Goal: Task Accomplishment & Management: Use online tool/utility

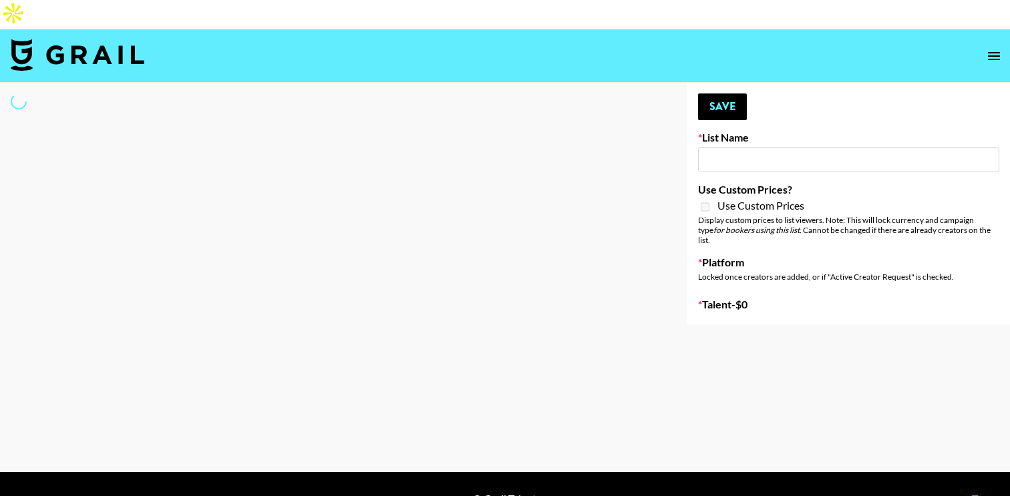
type input "Cetaphil SkinLABS brand immersion event in LDN"
select select "Song"
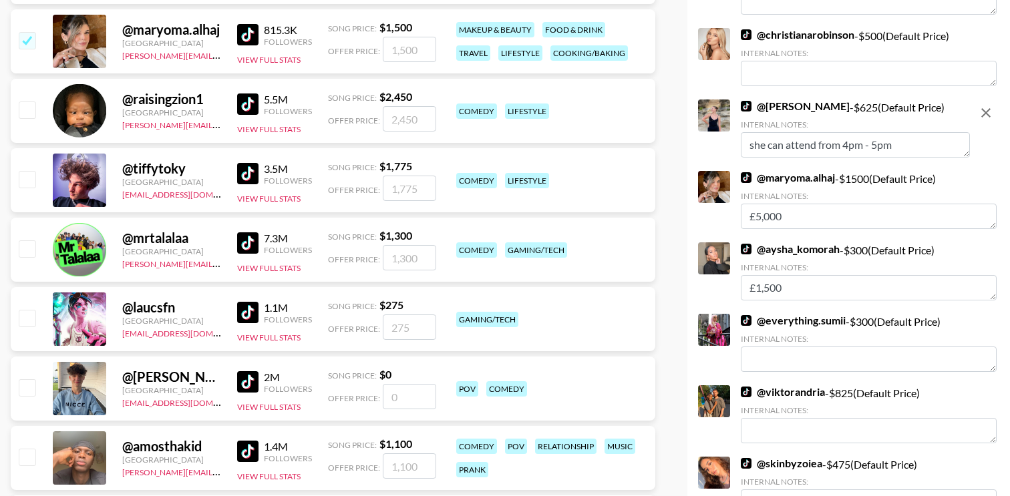
scroll to position [876, 0]
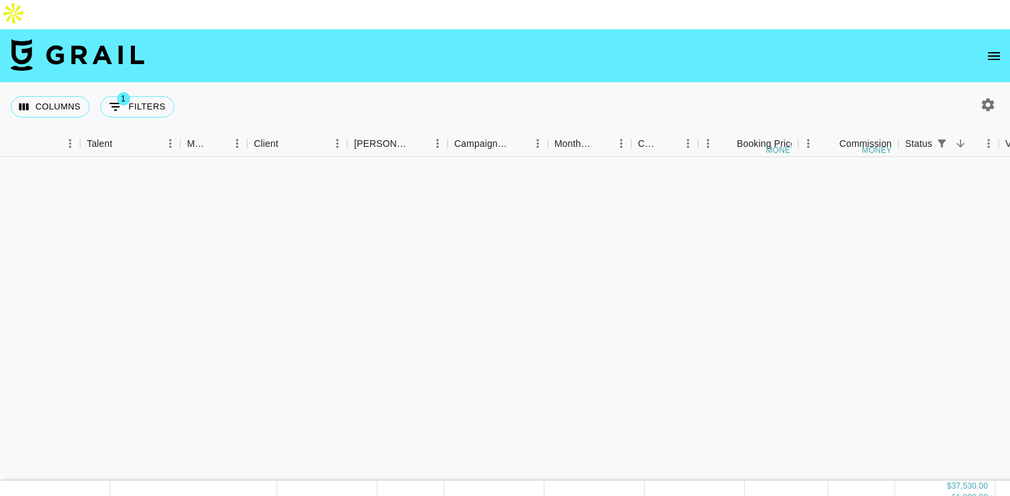
scroll to position [503, 197]
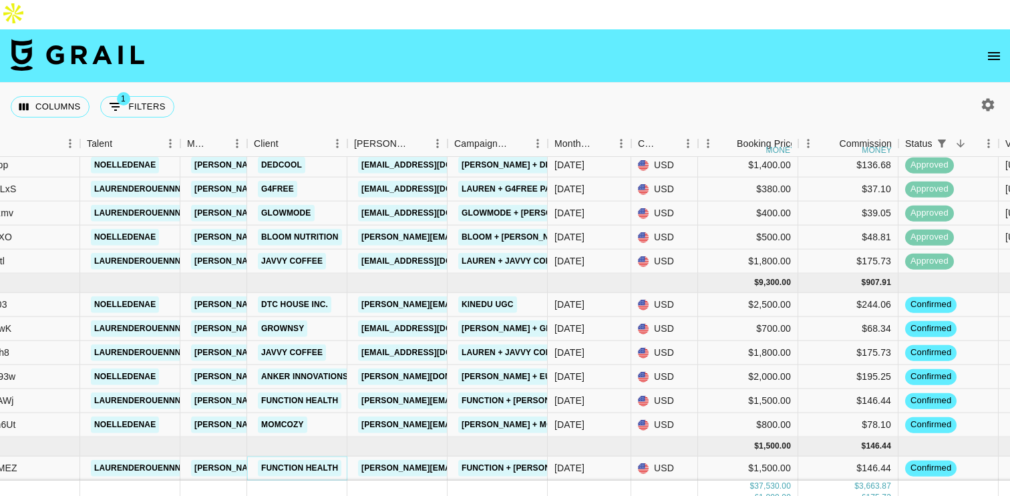
click at [296, 460] on link "Function Health" at bounding box center [299, 468] width 83 height 17
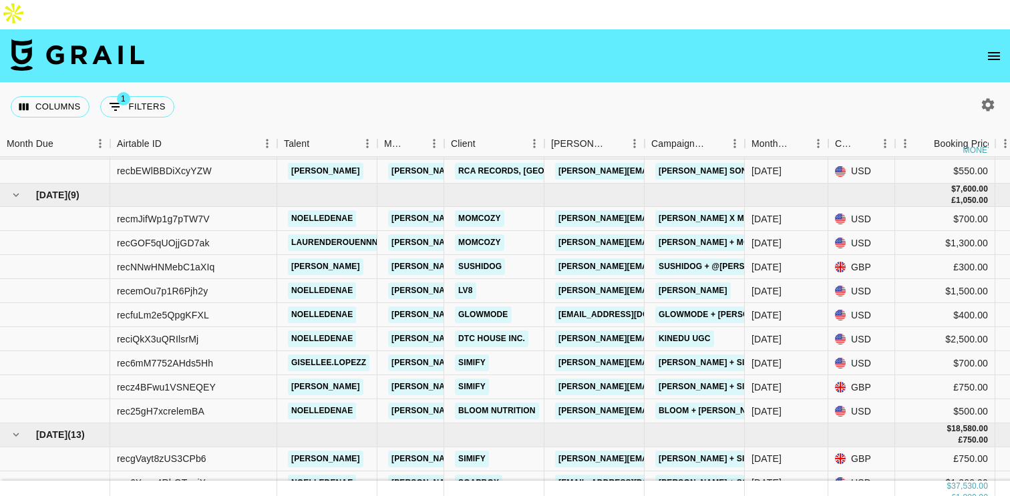
scroll to position [0, 0]
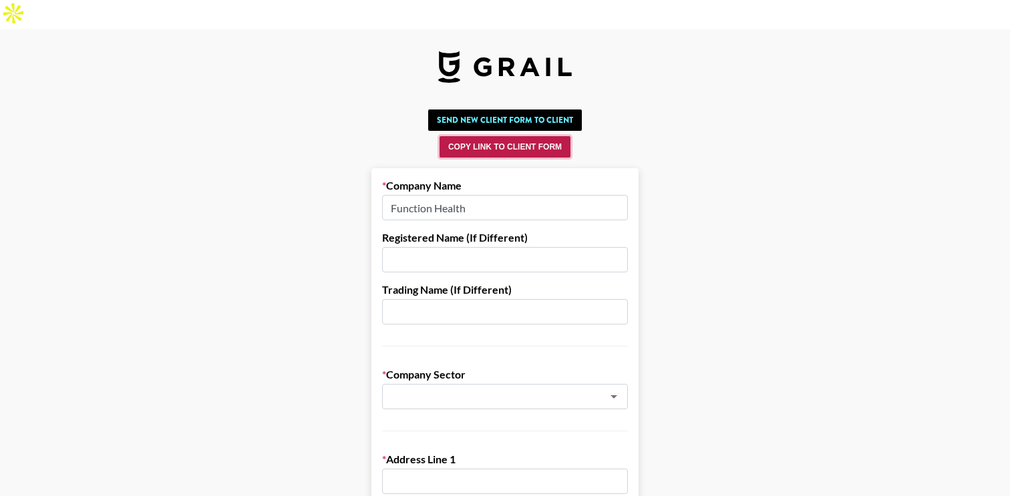
click at [499, 136] on button "Copy Link to Client Form" at bounding box center [504, 146] width 131 height 21
